Goal: Navigation & Orientation: Go to known website

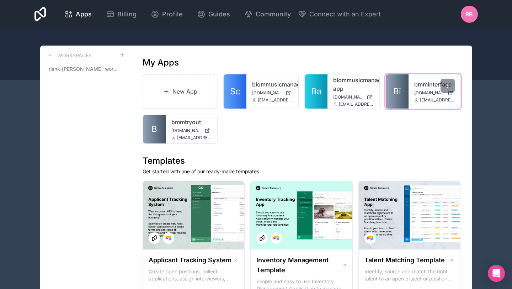
click at [435, 86] on link "bmminterface" at bounding box center [434, 84] width 41 height 9
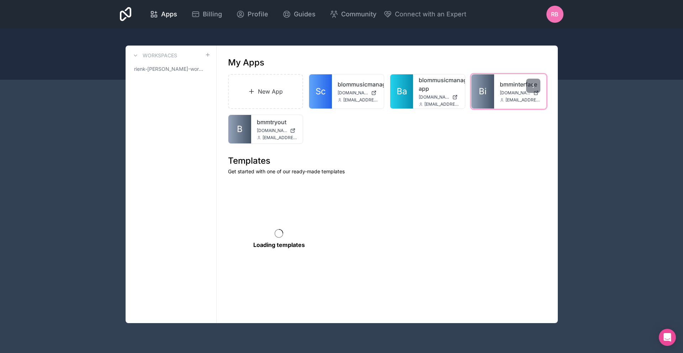
click at [514, 91] on span "[DOMAIN_NAME]" at bounding box center [515, 93] width 31 height 6
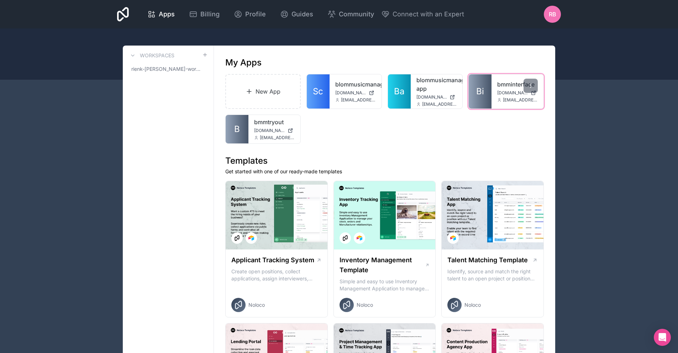
click at [501, 90] on span "[DOMAIN_NAME]" at bounding box center [512, 93] width 31 height 6
click at [497, 94] on span "[DOMAIN_NAME]" at bounding box center [512, 93] width 31 height 6
click at [522, 98] on span "[EMAIL_ADDRESS][DOMAIN_NAME]" at bounding box center [520, 100] width 35 height 6
click at [499, 83] on link "bmminterface" at bounding box center [517, 84] width 41 height 9
